Goal: Task Accomplishment & Management: Complete application form

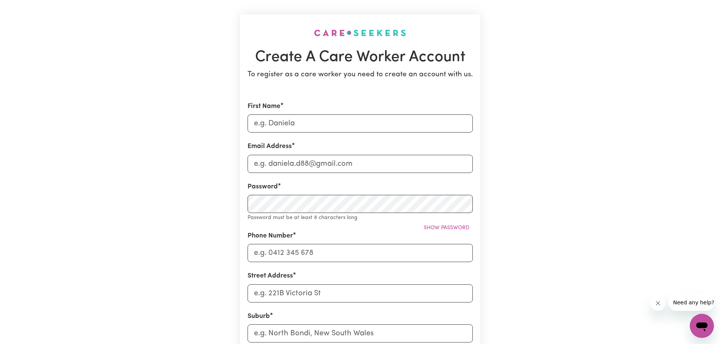
scroll to position [76, 0]
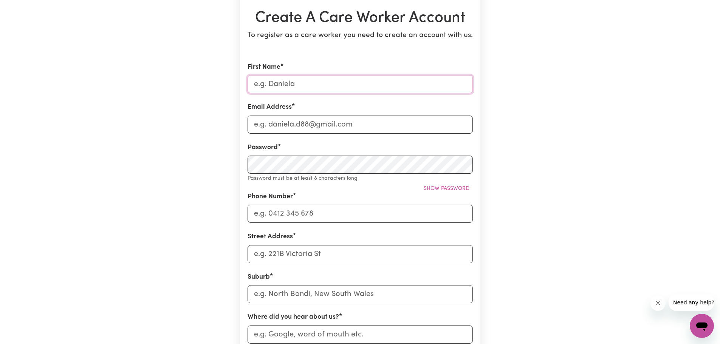
click at [305, 77] on input "First Name" at bounding box center [360, 84] width 225 height 18
type input "[PERSON_NAME]"
type input "o.obenggyasi@student.uq.edu.au"
type input "0415662616"
type input "155 Sir Fred Schonell Dr, St Lucia, Queensland"
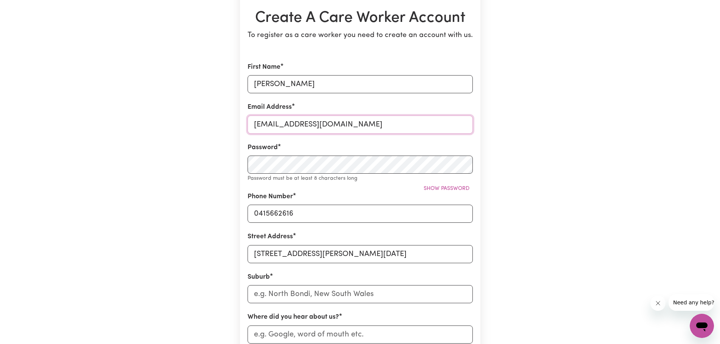
drag, startPoint x: 372, startPoint y: 125, endPoint x: 282, endPoint y: 152, distance: 93.7
click at [243, 124] on section "Create A Care Worker Account To register as a care worker you need to create an…" at bounding box center [360, 226] width 240 height 503
type input "kwekuobeng65@gmail.com"
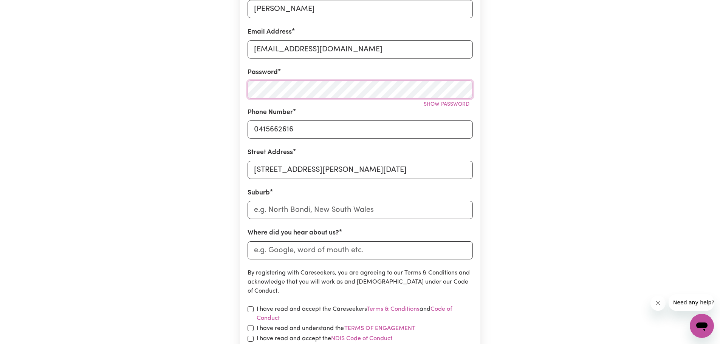
scroll to position [151, 0]
click at [448, 104] on span "Show password" at bounding box center [447, 104] width 46 height 6
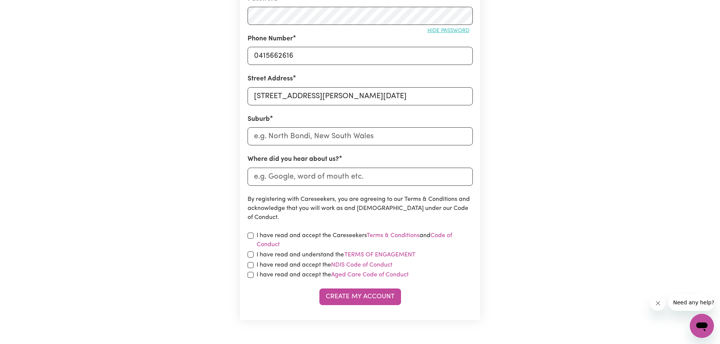
scroll to position [227, 0]
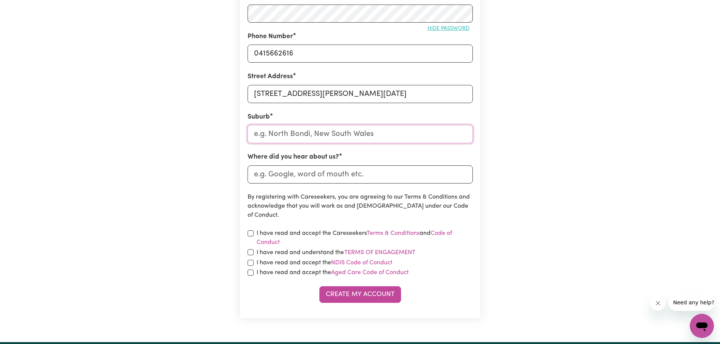
click at [323, 136] on input "text" at bounding box center [360, 134] width 225 height 18
type input "St"
type input "St AGNES, Queensland, 4671"
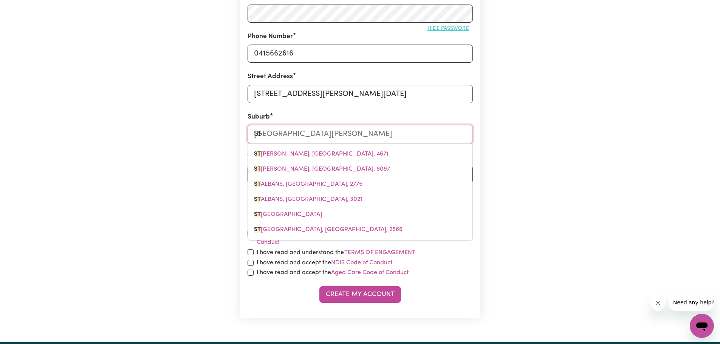
type input "St L"
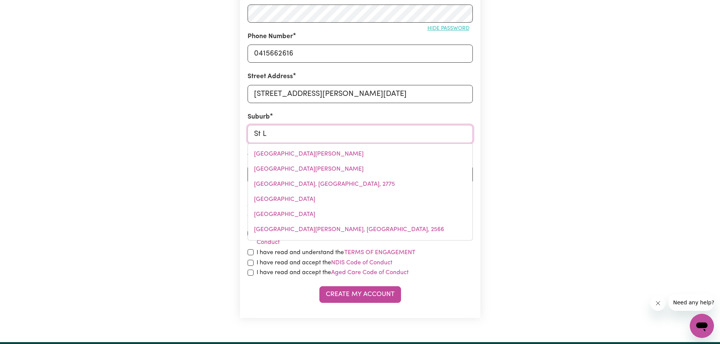
type input "St LAWRENCE, Queensland, 4707"
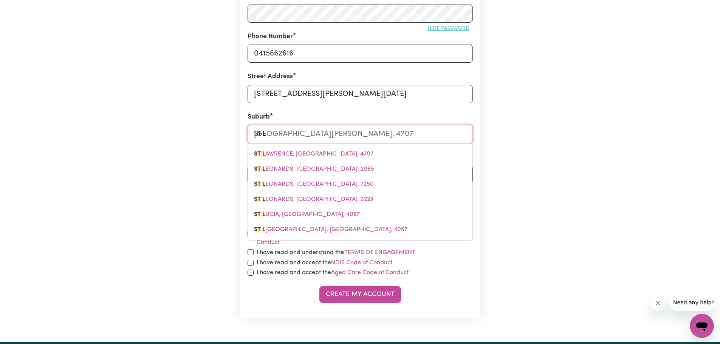
type input "St Lu"
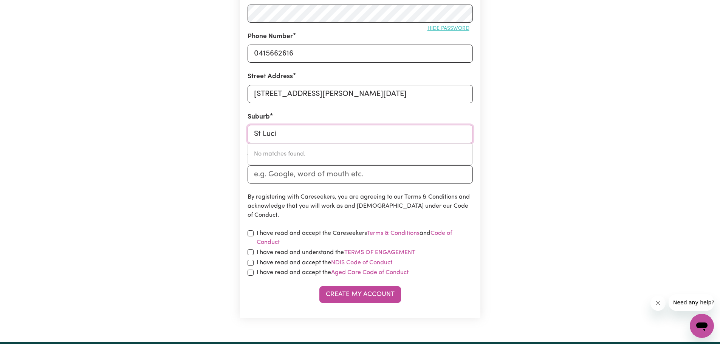
type input "St Lucia"
type input "St Lucia, Queensland, 4067"
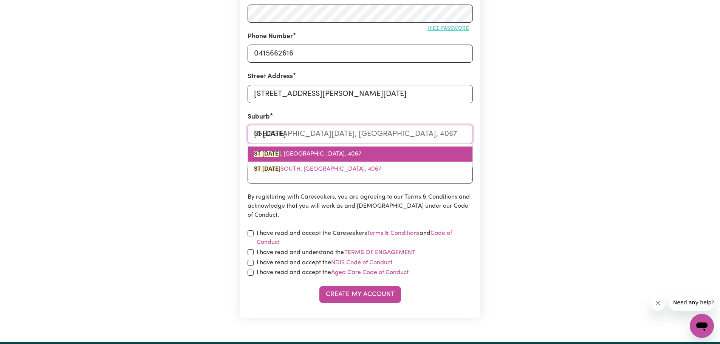
click at [333, 156] on link "ST LUCIA , Queensland, 4067" at bounding box center [360, 154] width 225 height 15
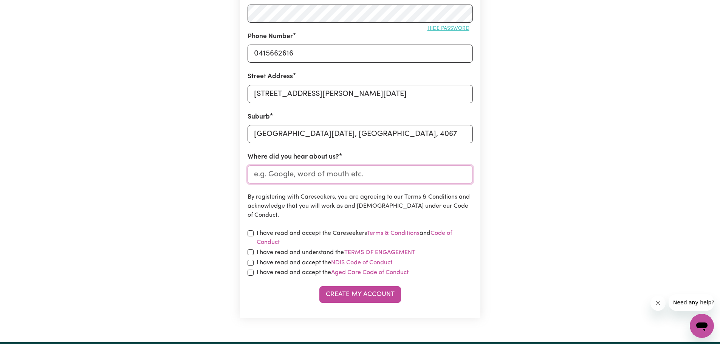
click at [348, 176] on input "Where did you hear about us?" at bounding box center [360, 175] width 225 height 18
type input "Indeed"
click at [252, 235] on input "checkbox" at bounding box center [251, 234] width 6 height 6
checkbox input "true"
click at [248, 254] on input "checkbox" at bounding box center [251, 252] width 6 height 6
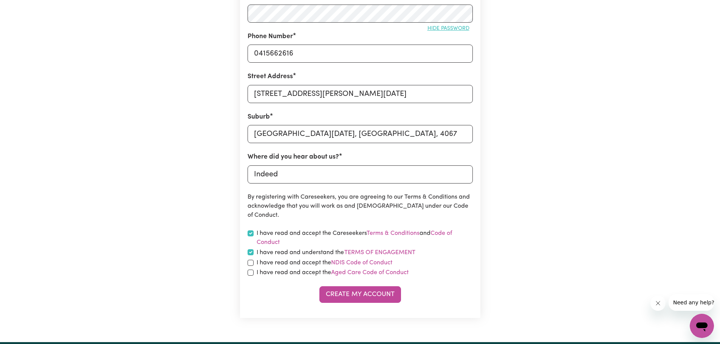
checkbox input "true"
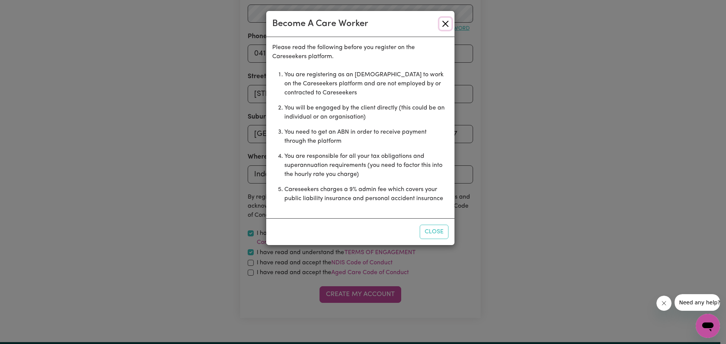
click at [445, 24] on button "Close" at bounding box center [445, 24] width 12 height 12
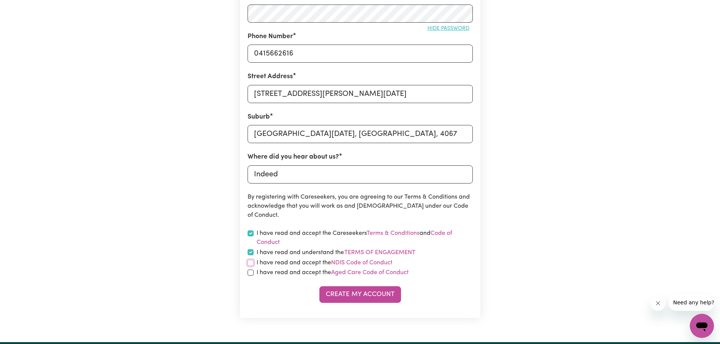
click at [251, 264] on input "checkbox" at bounding box center [251, 263] width 6 height 6
checkbox input "true"
click at [251, 274] on input "checkbox" at bounding box center [251, 273] width 6 height 6
checkbox input "true"
click at [349, 298] on button "Create My Account" at bounding box center [360, 295] width 82 height 17
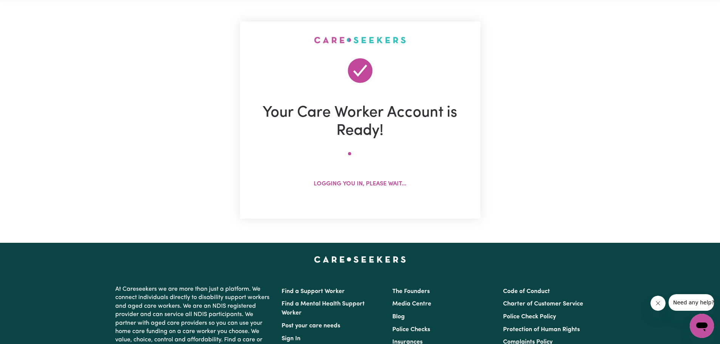
scroll to position [0, 0]
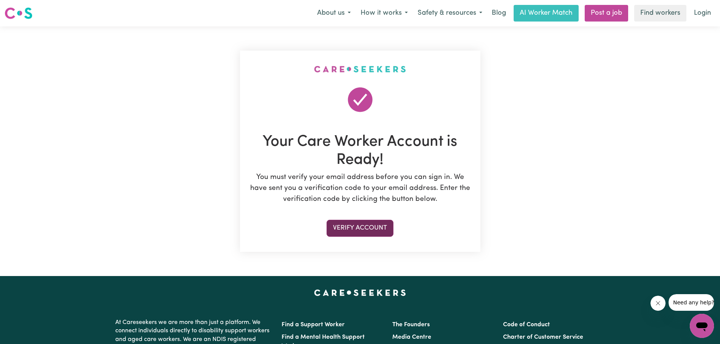
click at [359, 229] on button "Verify Account" at bounding box center [360, 228] width 67 height 17
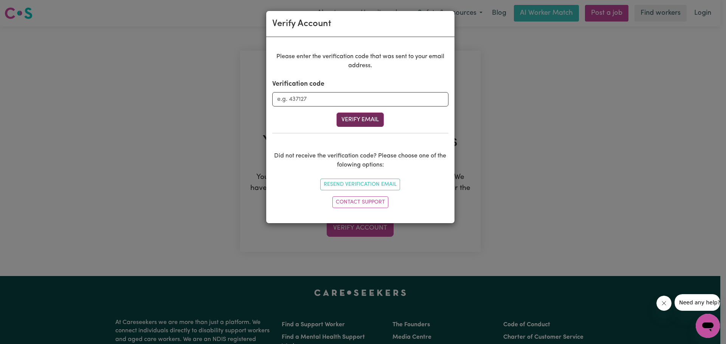
click at [359, 121] on button "Verify Email" at bounding box center [359, 120] width 47 height 14
click at [299, 101] on input "Verification code" at bounding box center [360, 99] width 176 height 14
click at [474, 164] on div "Verify Account Please enter the verification code that was sent to your email a…" at bounding box center [363, 172] width 726 height 344
click at [369, 186] on button "Resend Verification Email" at bounding box center [360, 185] width 80 height 12
click at [302, 97] on input "Verification code" at bounding box center [360, 99] width 176 height 14
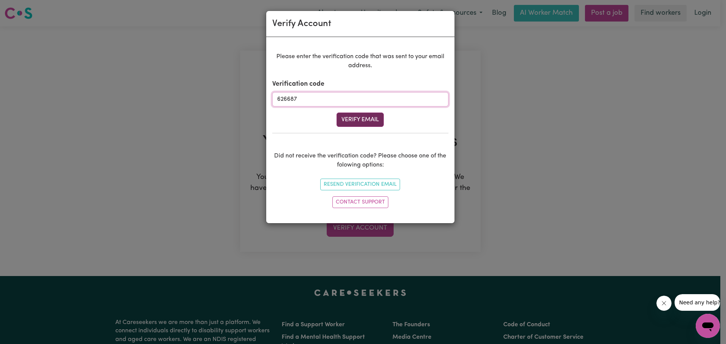
type input "626687"
click at [347, 122] on button "Verify Email" at bounding box center [359, 120] width 47 height 14
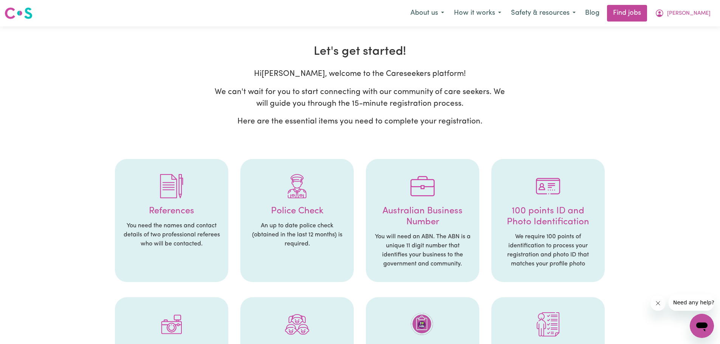
click at [17, 15] on img at bounding box center [19, 13] width 28 height 14
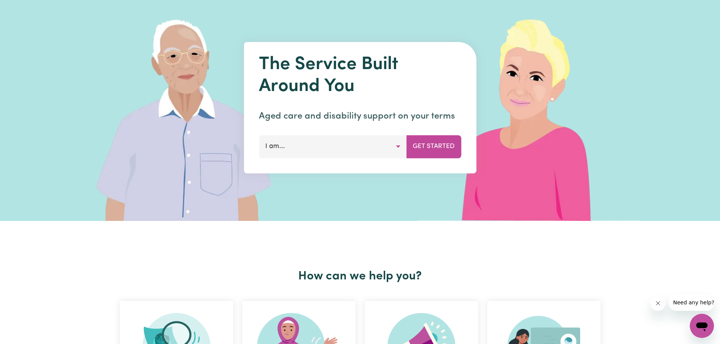
scroll to position [76, 0]
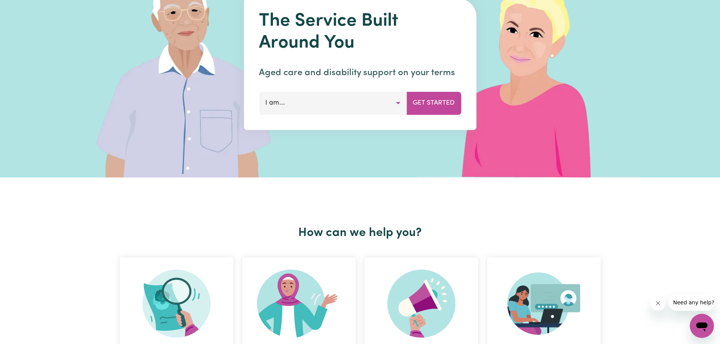
click at [382, 103] on button "I am..." at bounding box center [333, 103] width 148 height 23
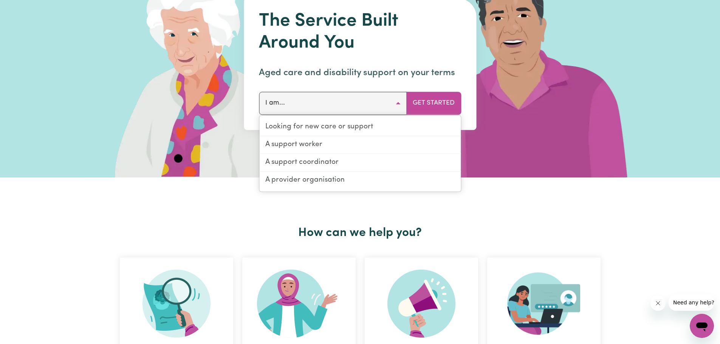
click at [225, 204] on div "How can we help you? I want to find a support worker I want to become a support…" at bounding box center [360, 318] width 490 height 281
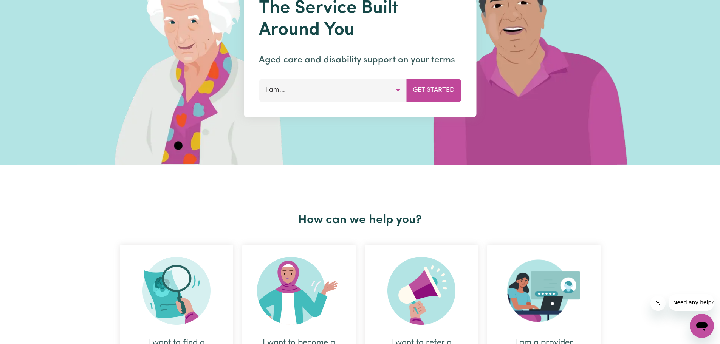
scroll to position [189, 0]
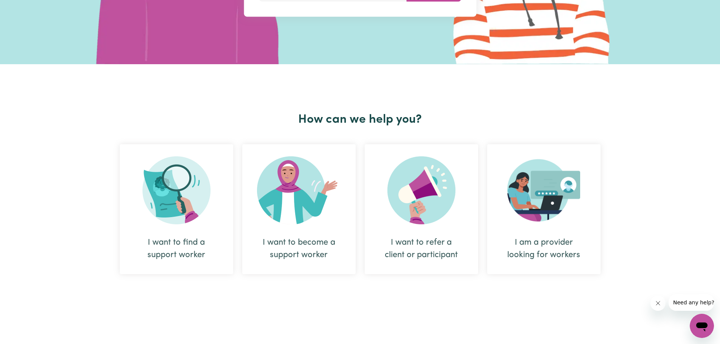
click at [279, 205] on img at bounding box center [299, 190] width 84 height 68
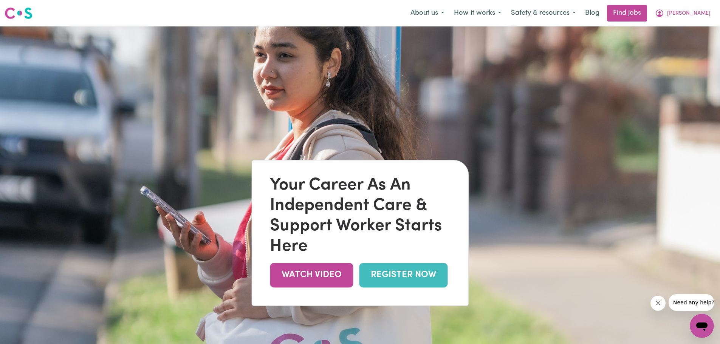
click at [392, 278] on link "REGISTER NOW" at bounding box center [403, 275] width 88 height 25
